Goal: Task Accomplishment & Management: Manage account settings

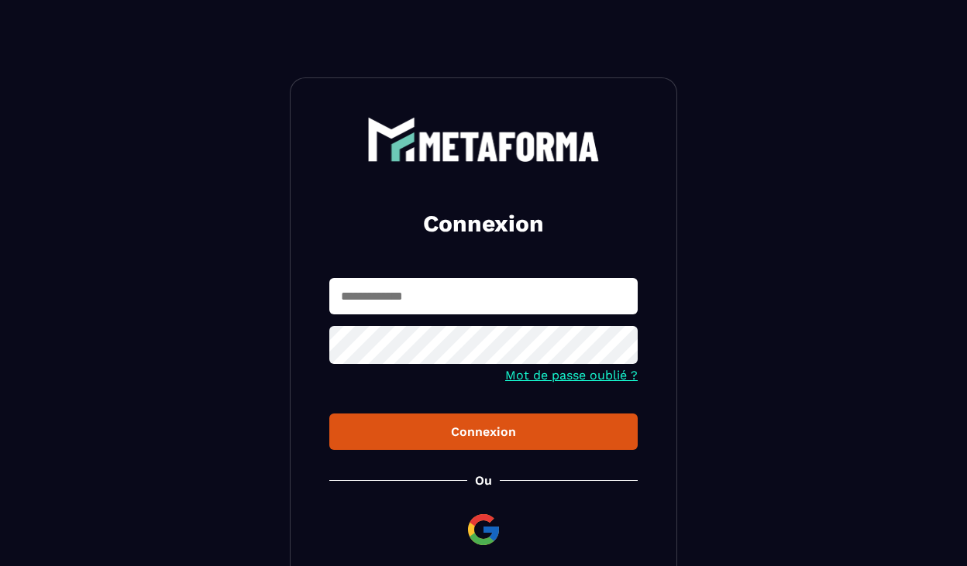
click at [411, 300] on input "text" at bounding box center [483, 296] width 308 height 36
type input "**********"
click at [628, 354] on icon at bounding box center [620, 347] width 19 height 19
click at [498, 449] on button "Connexion" at bounding box center [483, 432] width 308 height 36
